Goal: Book appointment/travel/reservation

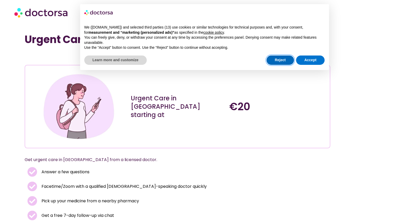
click at [286, 59] on button "Reject" at bounding box center [281, 60] width 28 height 9
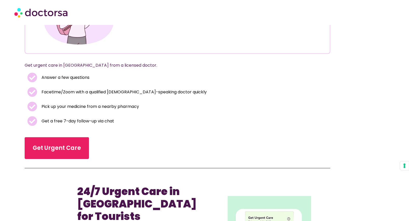
scroll to position [100, 0]
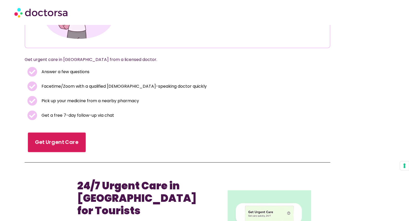
click at [71, 140] on span "Get Urgent Care" at bounding box center [56, 143] width 43 height 8
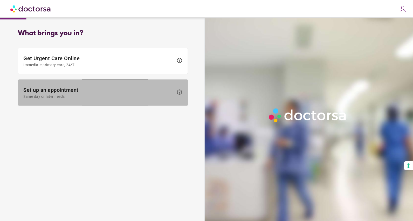
click at [70, 92] on span "Set up an appointment Same day or later needs" at bounding box center [98, 93] width 150 height 12
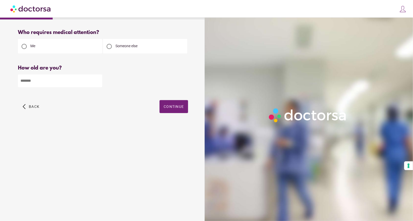
click at [80, 84] on input "number" at bounding box center [60, 80] width 84 height 13
click at [98, 81] on input "*" at bounding box center [60, 80] width 84 height 13
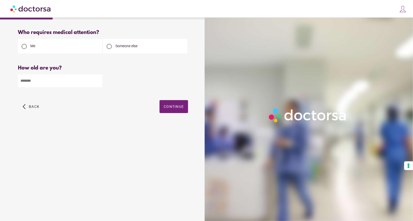
click at [98, 81] on input "*" at bounding box center [60, 80] width 84 height 13
click at [98, 83] on input "*" at bounding box center [60, 80] width 84 height 13
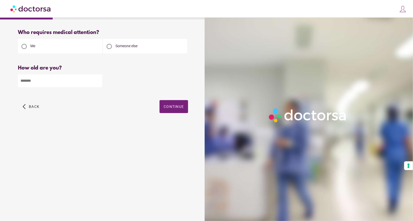
click at [98, 83] on input "*" at bounding box center [60, 80] width 84 height 13
type input "**"
click at [169, 107] on span "Continue" at bounding box center [174, 107] width 20 height 4
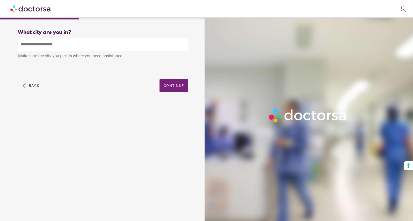
click at [72, 46] on input "text" at bounding box center [103, 44] width 170 height 13
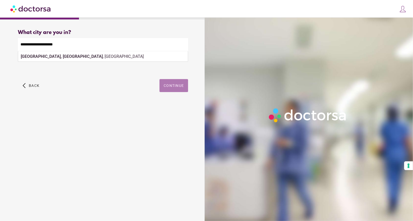
click at [174, 85] on span "Continue" at bounding box center [174, 86] width 20 height 4
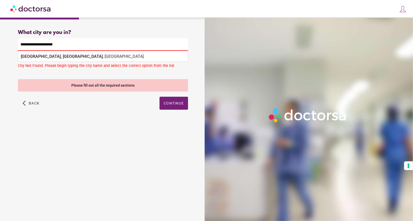
drag, startPoint x: 72, startPoint y: 43, endPoint x: 31, endPoint y: 47, distance: 41.0
click at [31, 47] on input "**********" at bounding box center [103, 44] width 170 height 13
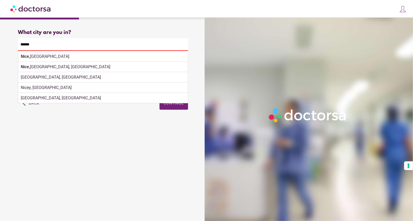
click at [75, 164] on div "What brings you in? Get Urgent Care Online Immediate primary care, 24/7 help Se…" at bounding box center [103, 117] width 201 height 184
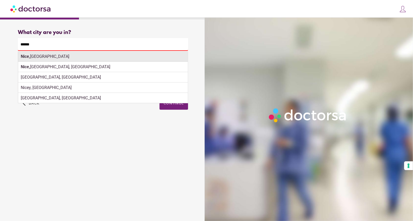
click at [31, 56] on div "Nice, France" at bounding box center [103, 56] width 170 height 10
type input "**********"
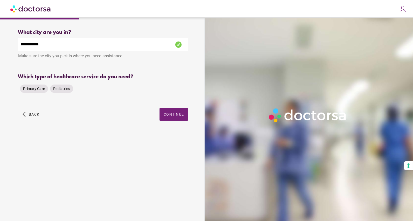
click at [37, 90] on span "Primary Care" at bounding box center [34, 89] width 22 height 4
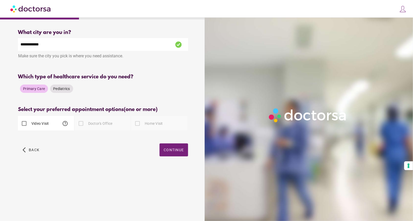
click at [82, 122] on div at bounding box center [81, 123] width 10 height 10
